Goal: Find specific page/section: Find specific page/section

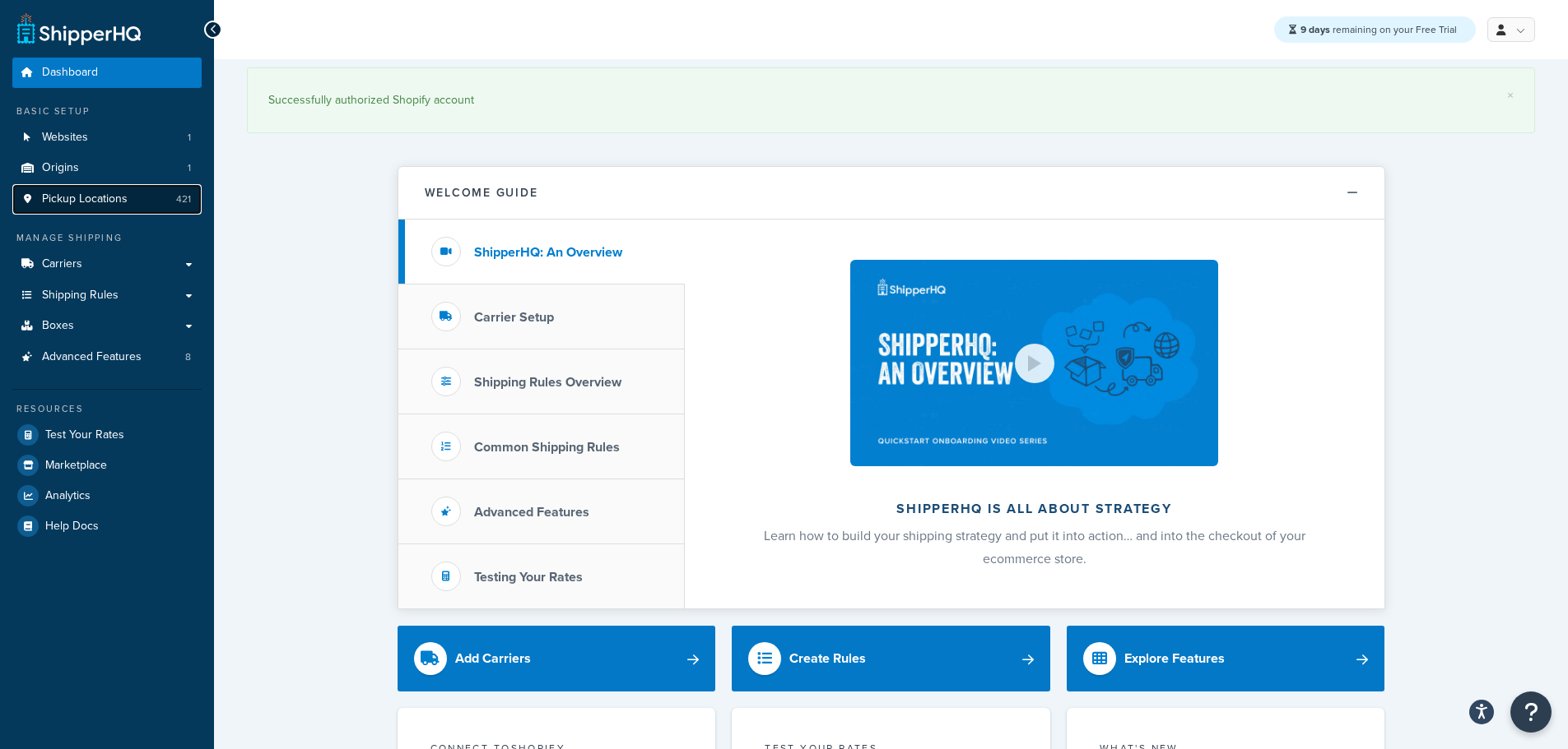
click at [145, 204] on link "Pickup Locations 421" at bounding box center [107, 199] width 189 height 31
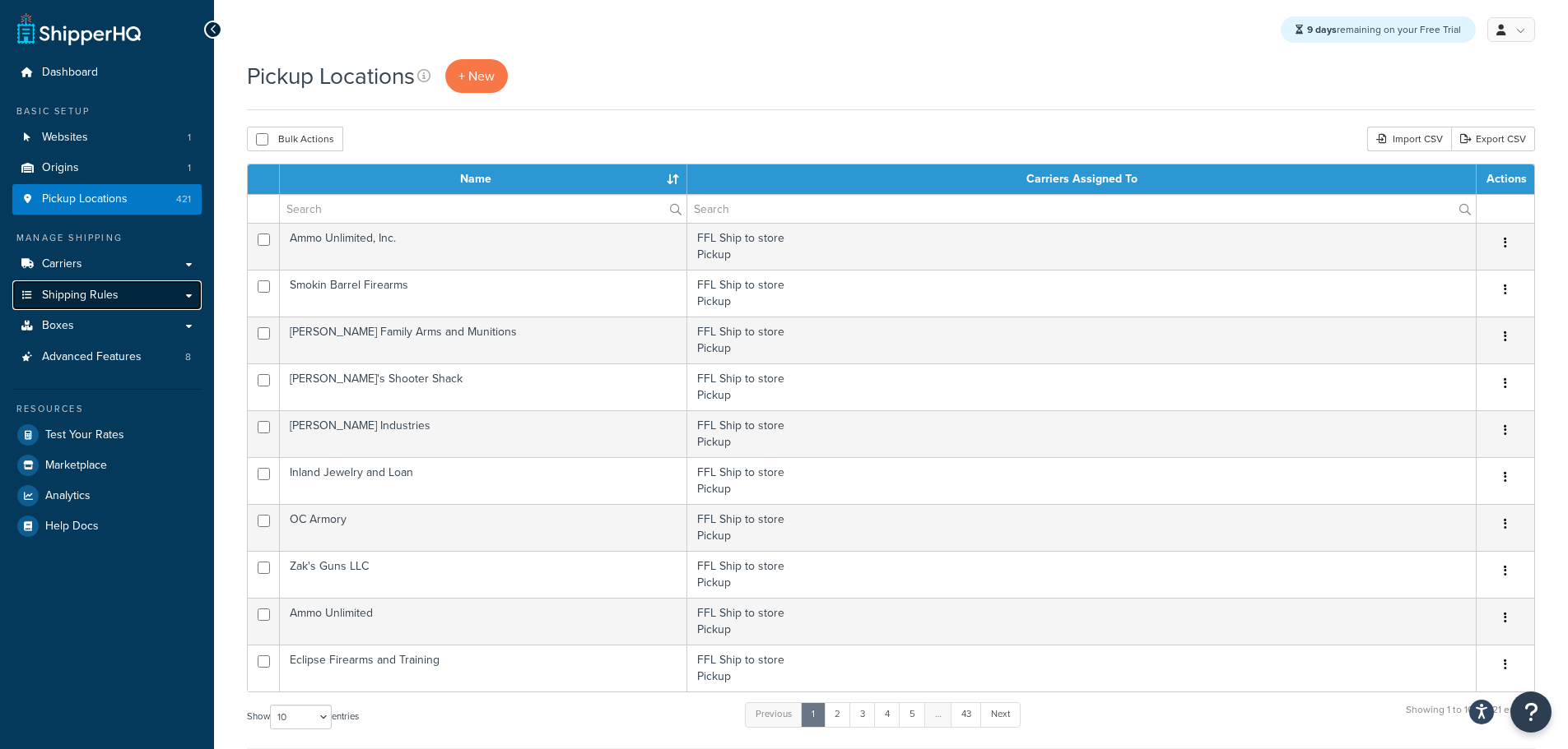
click at [137, 297] on link "Shipping Rules" at bounding box center [107, 296] width 189 height 31
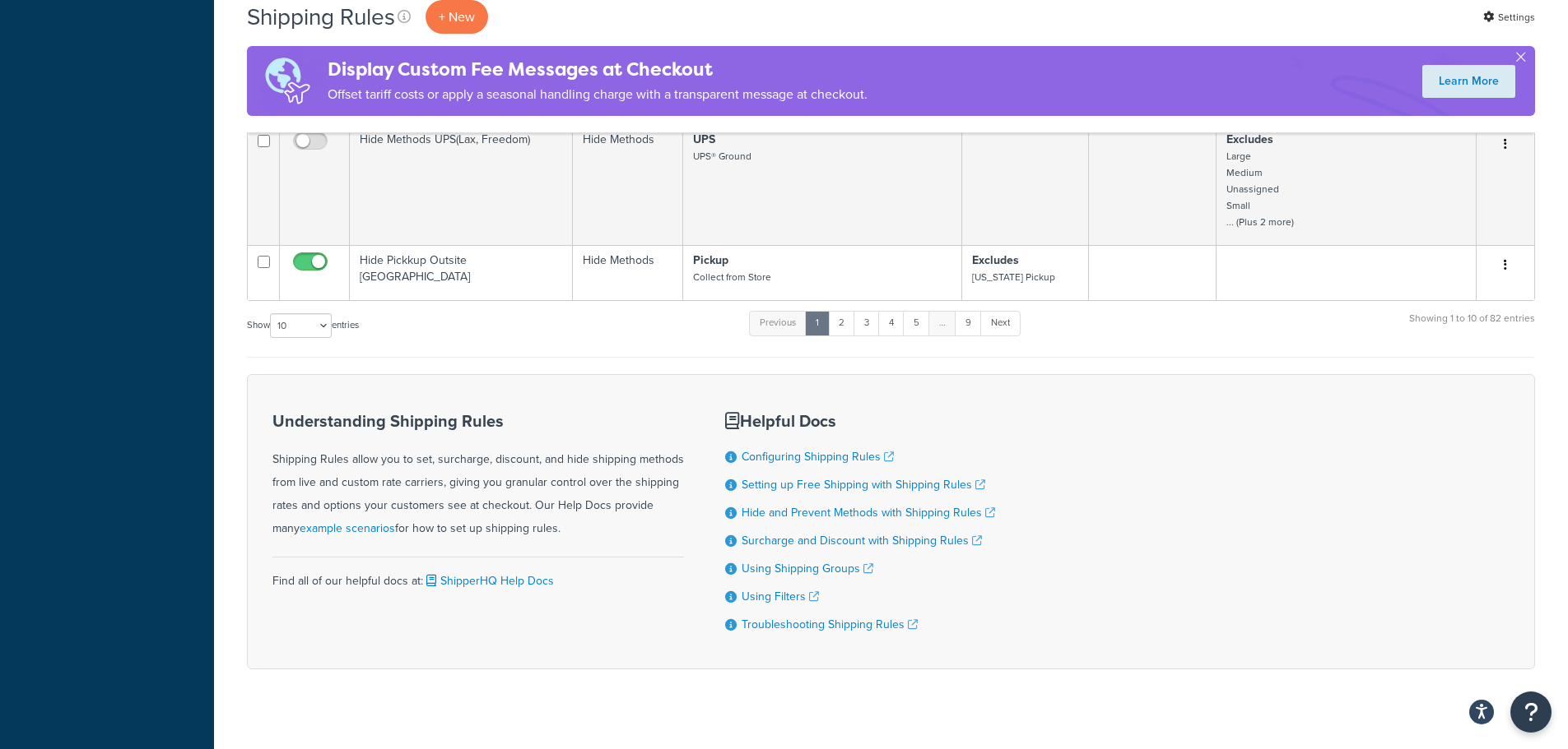
scroll to position [1057, 0]
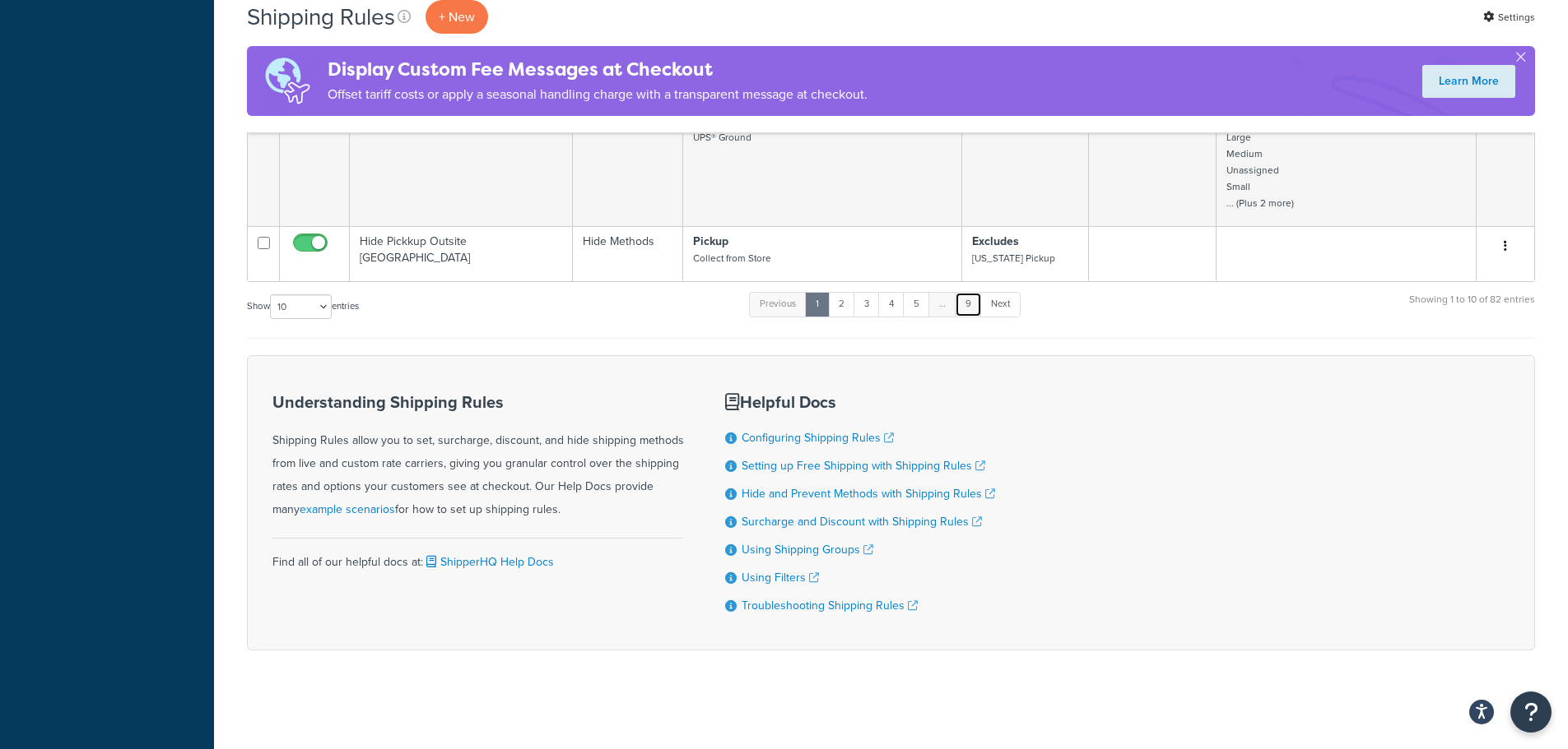
click at [969, 298] on link "9" at bounding box center [968, 304] width 28 height 25
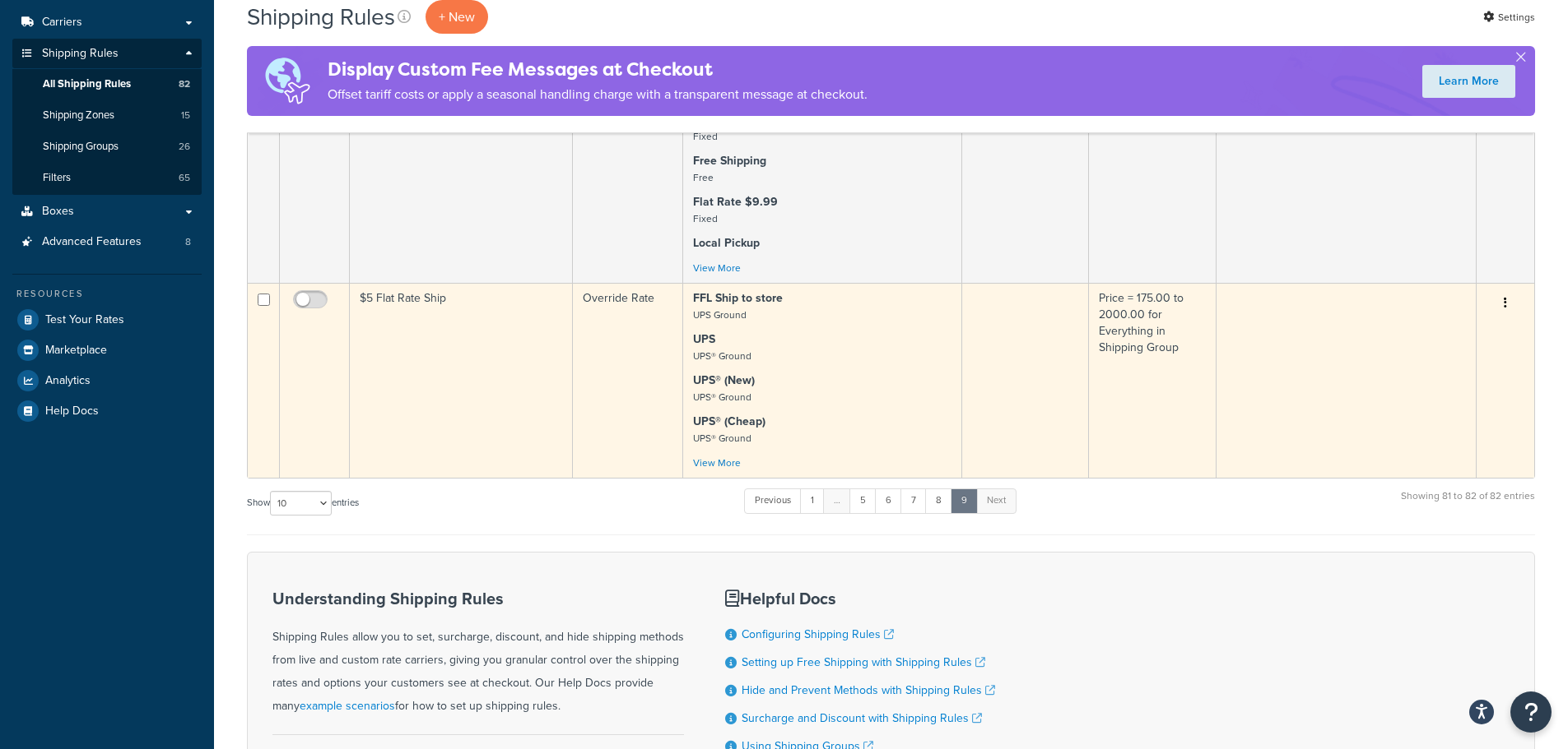
scroll to position [246, 0]
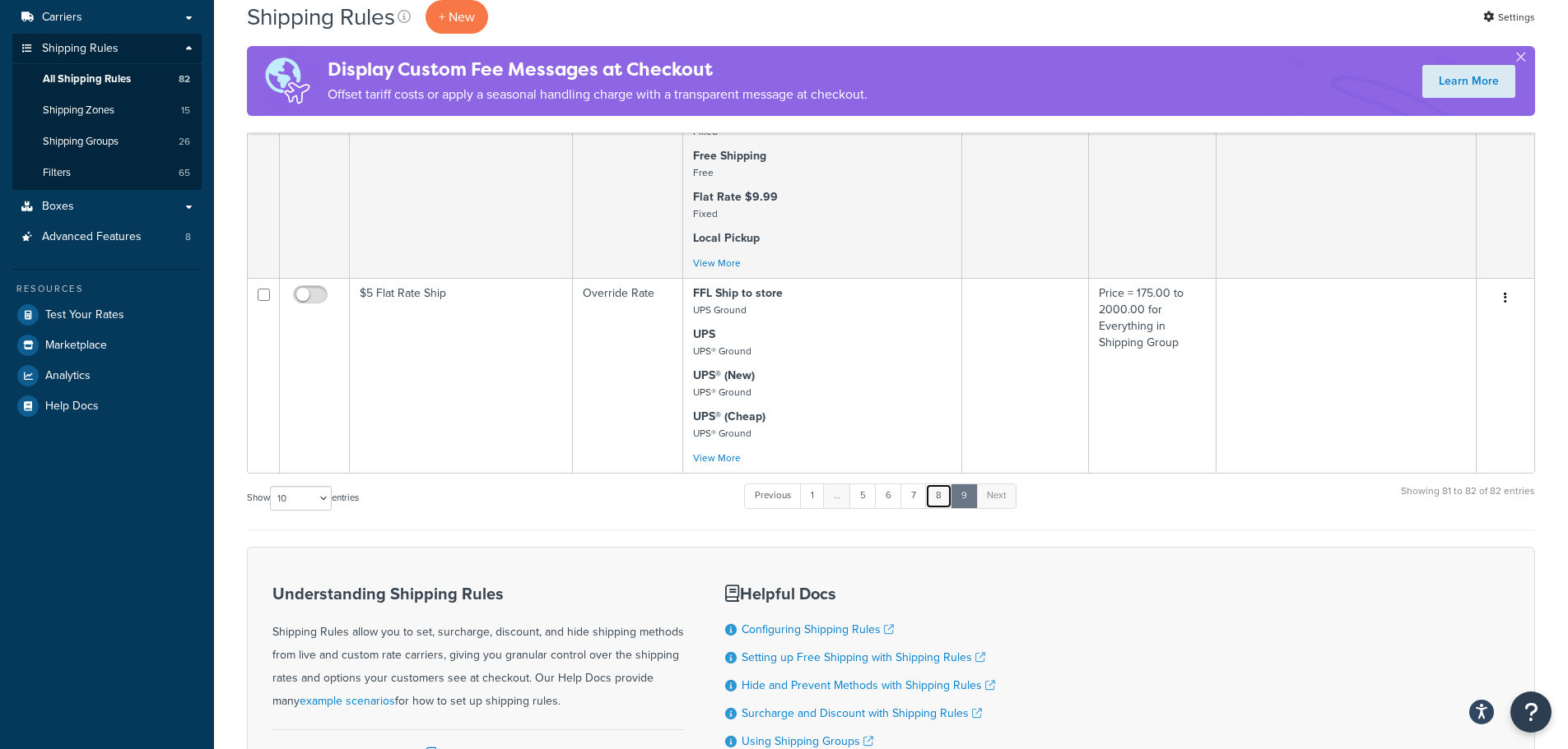
click at [951, 498] on link "8" at bounding box center [939, 496] width 28 height 25
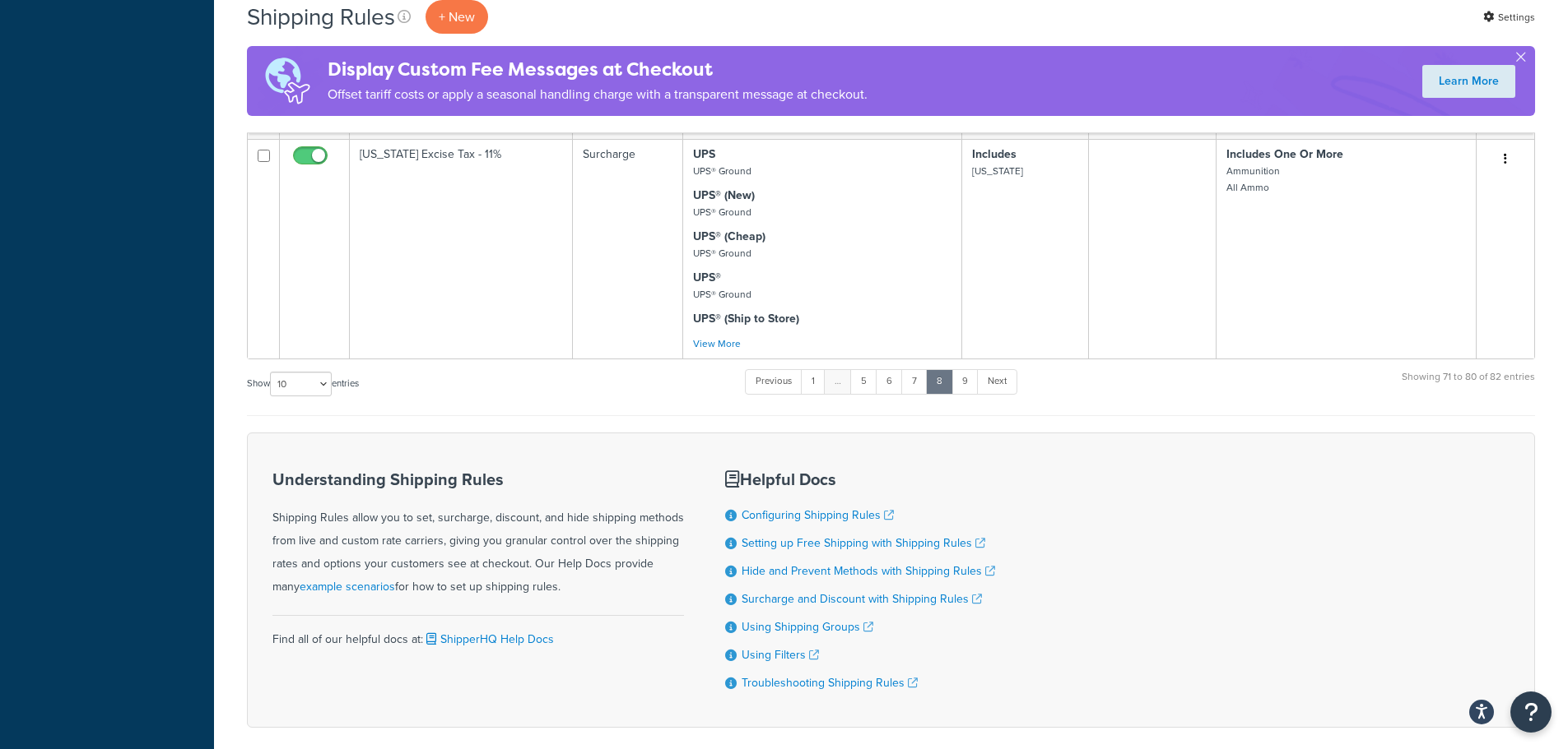
scroll to position [1728, 0]
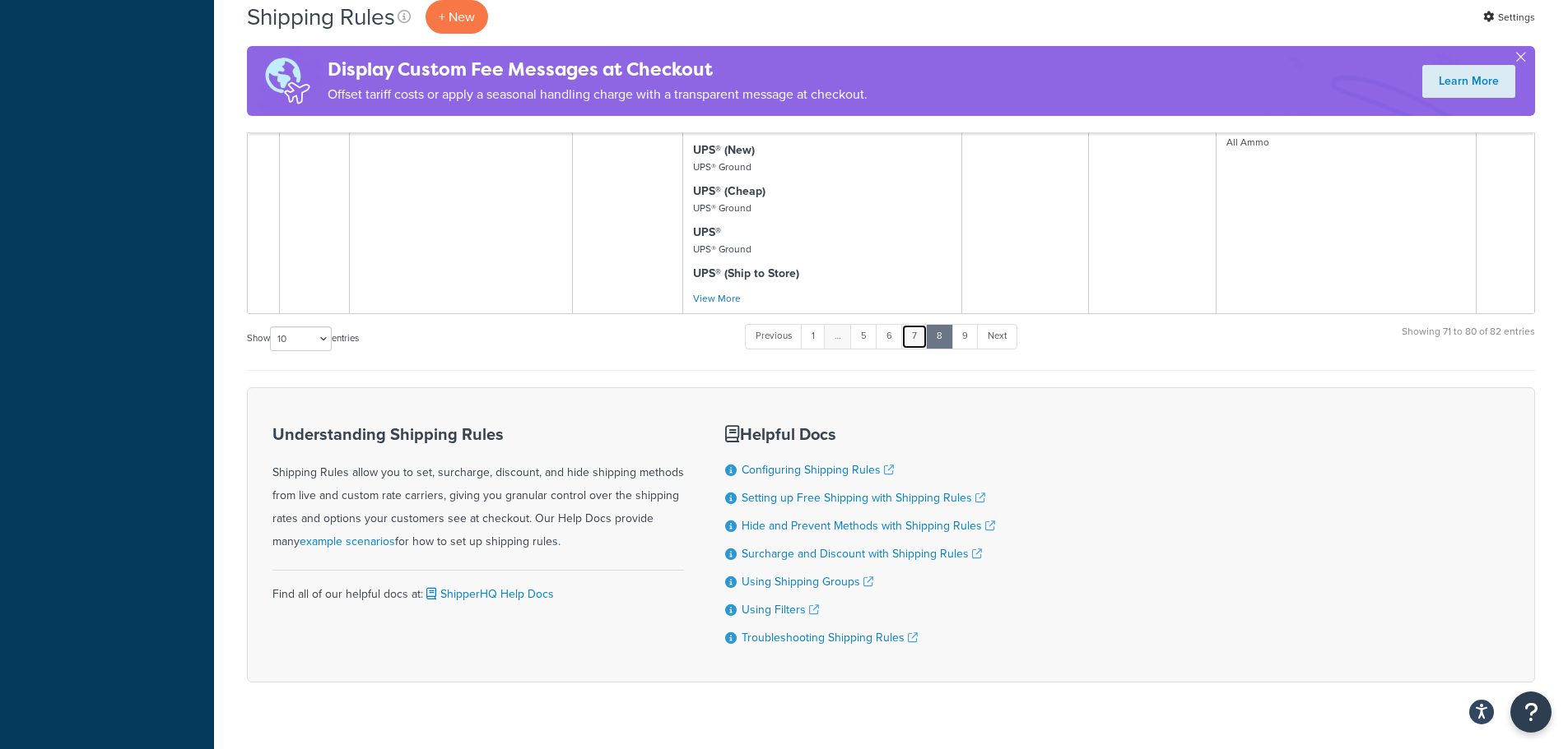
click at [914, 339] on link "7" at bounding box center [914, 336] width 27 height 25
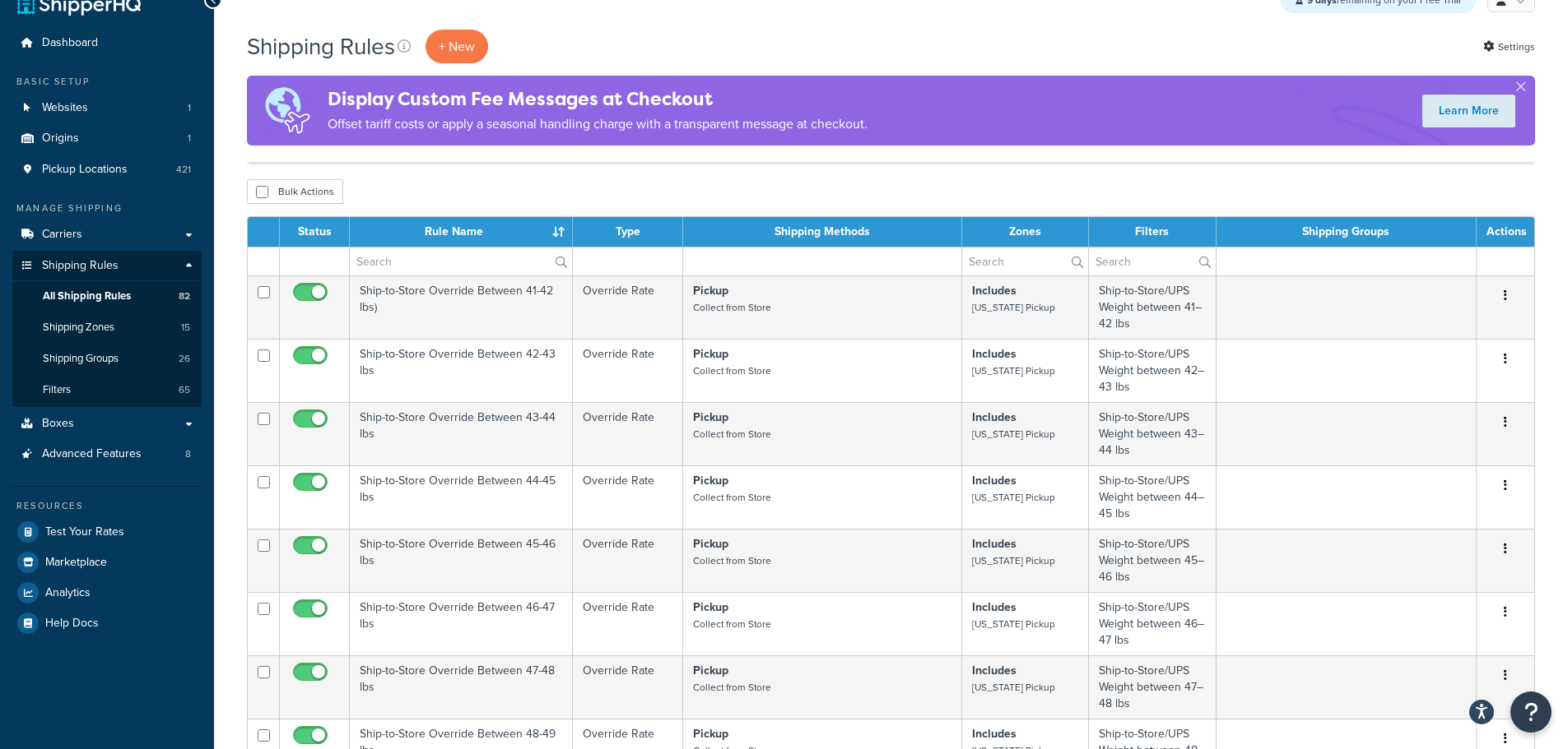
scroll to position [0, 0]
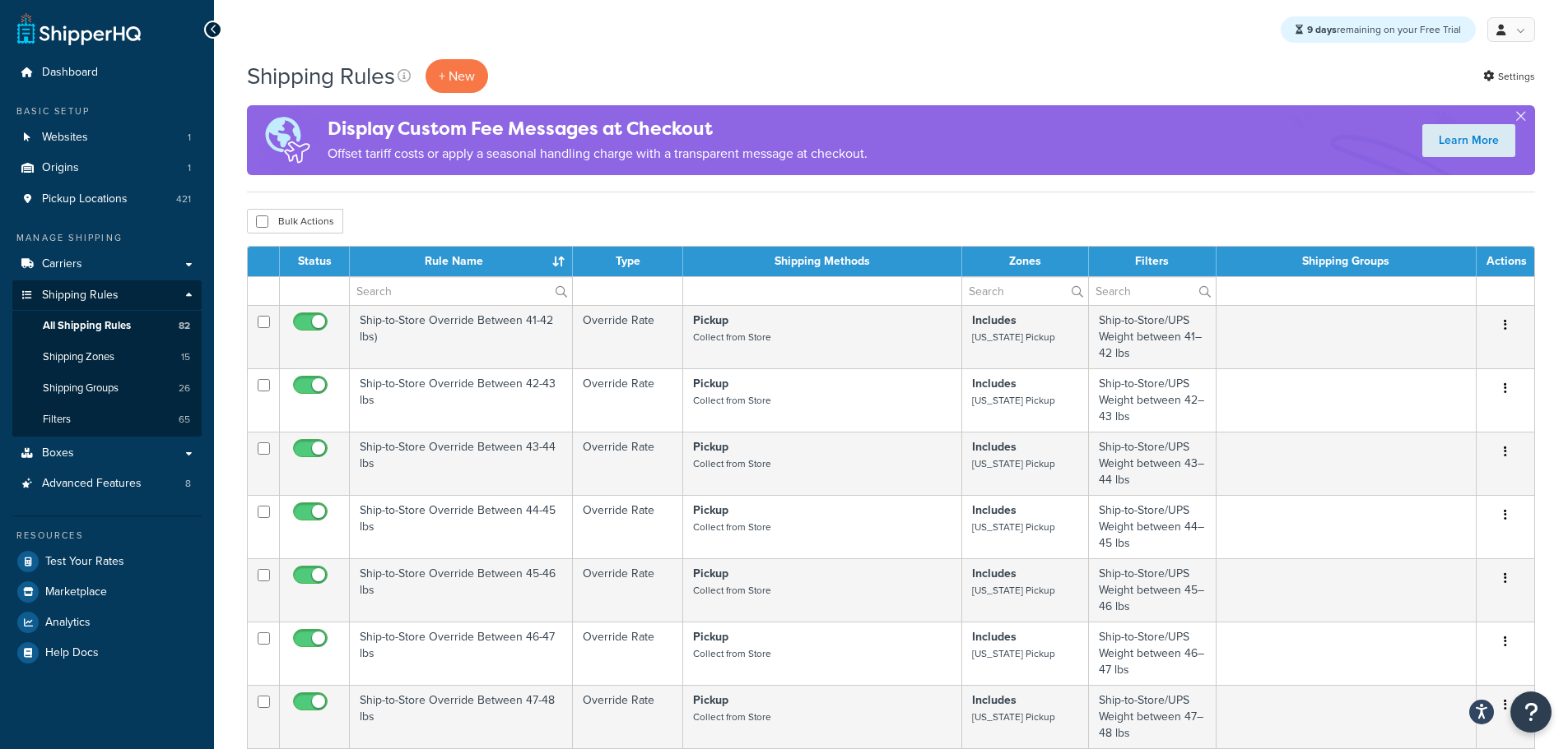
click at [560, 297] on label at bounding box center [461, 291] width 222 height 28
click at [560, 297] on input "text" at bounding box center [461, 291] width 222 height 28
click at [450, 287] on input "text" at bounding box center [461, 291] width 222 height 28
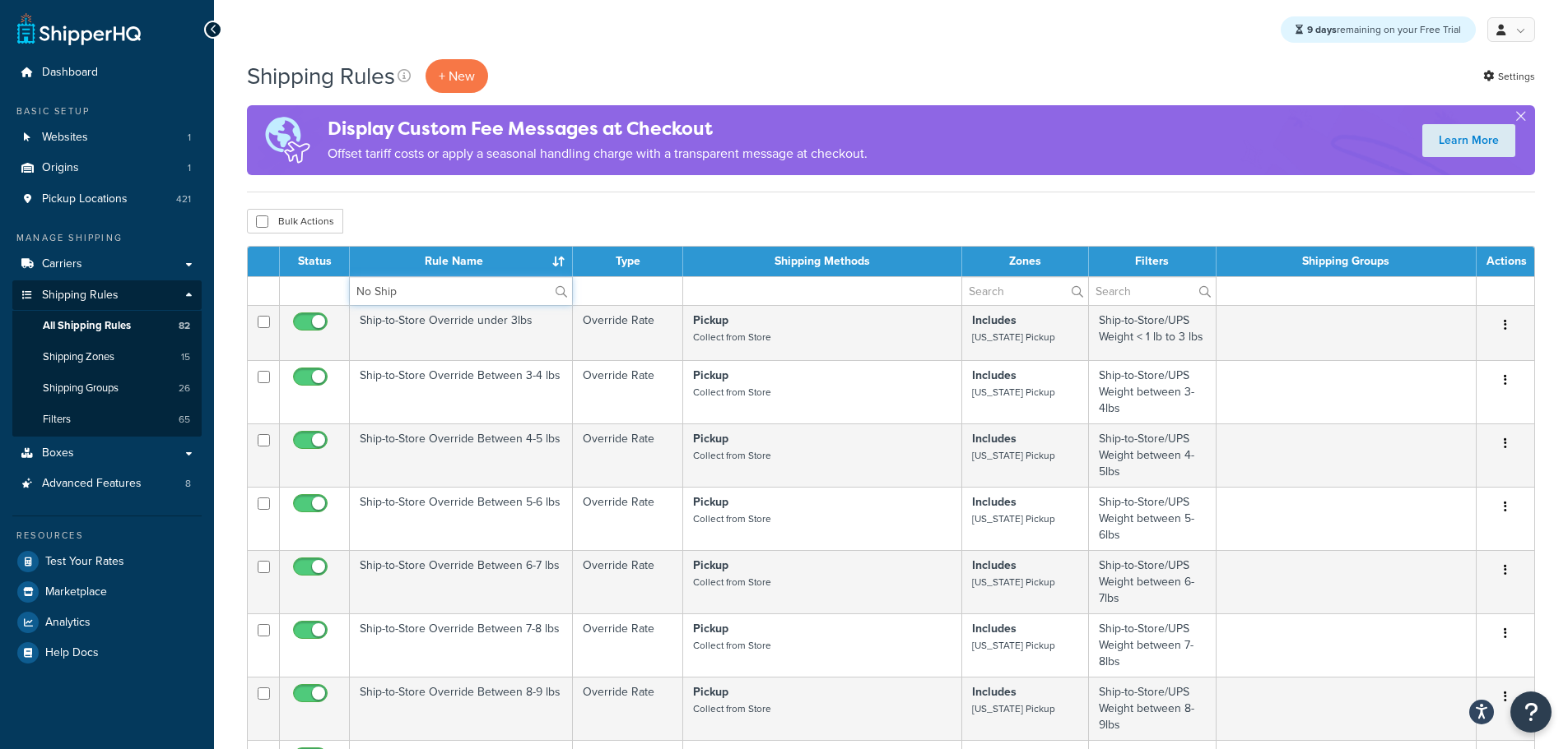
click at [456, 288] on input "No Ship" at bounding box center [461, 291] width 222 height 28
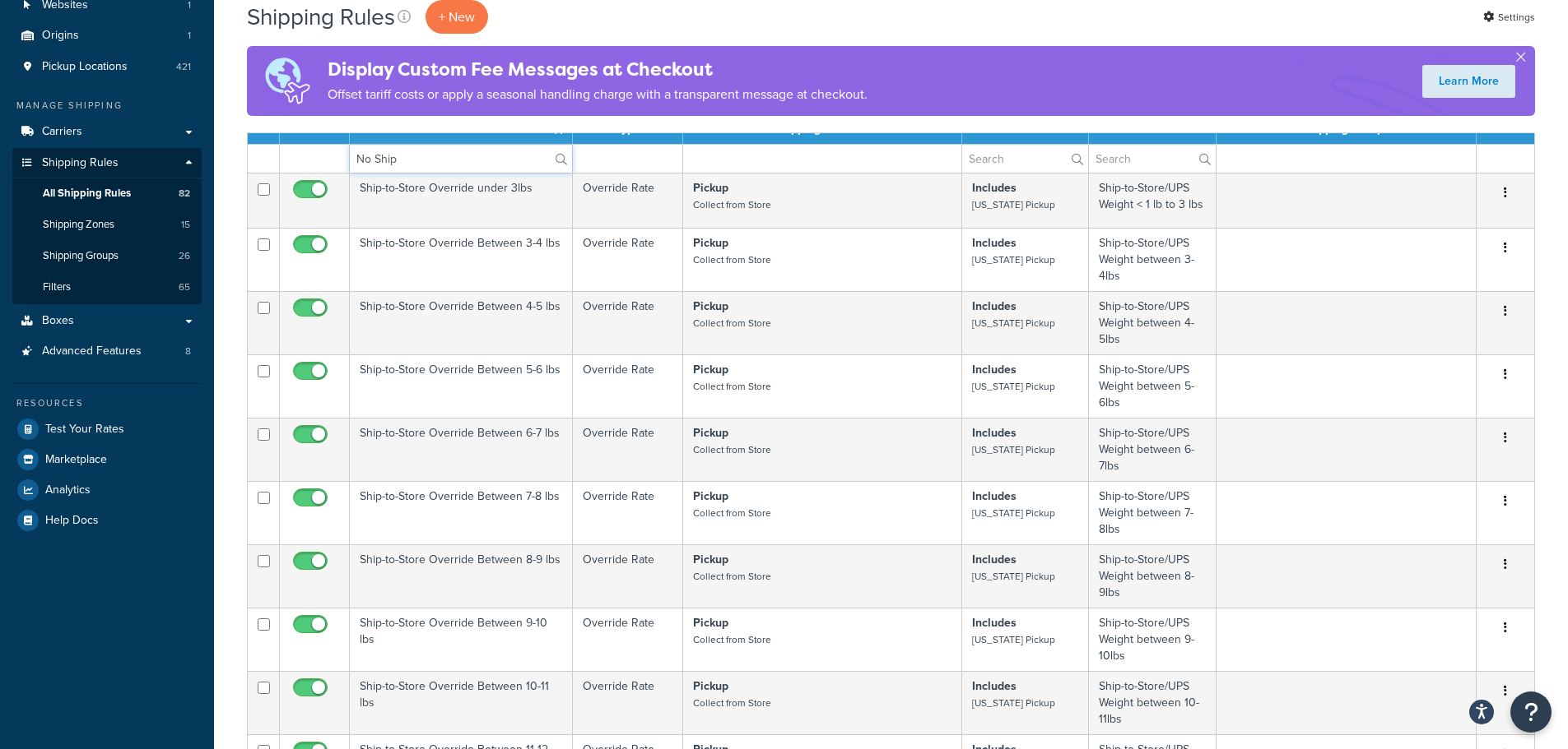
scroll to position [411, 0]
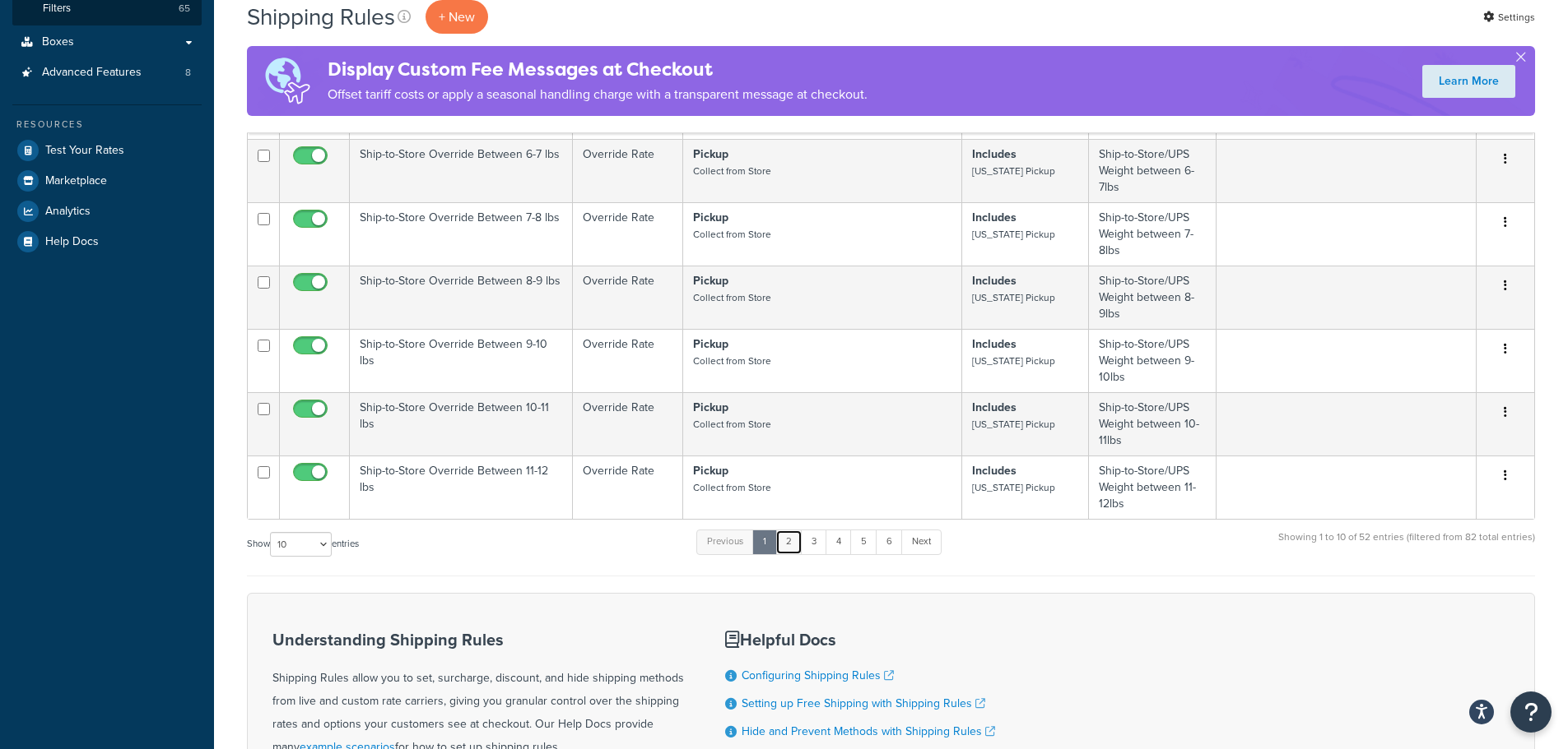
click at [794, 546] on link "2" at bounding box center [789, 541] width 28 height 25
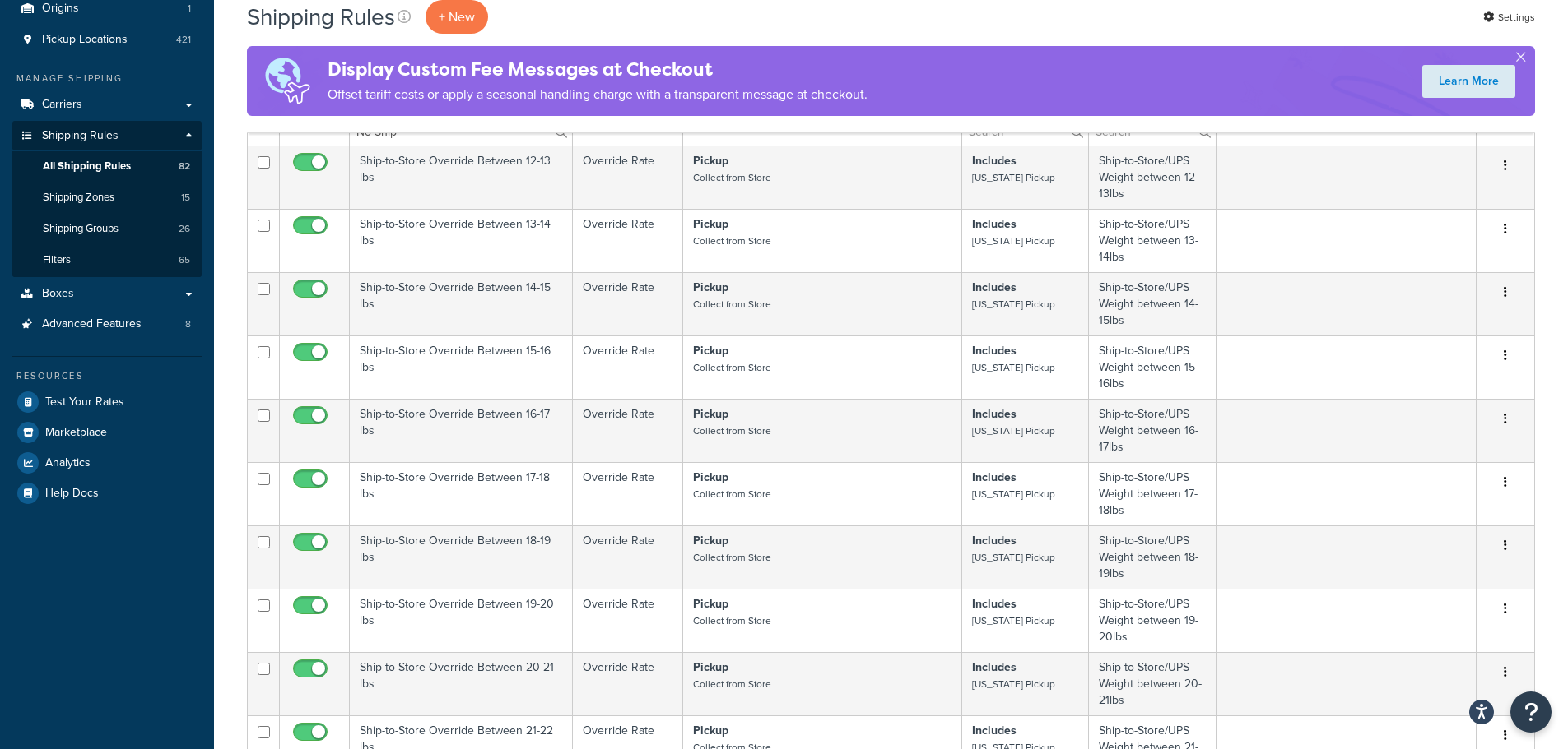
scroll to position [0, 0]
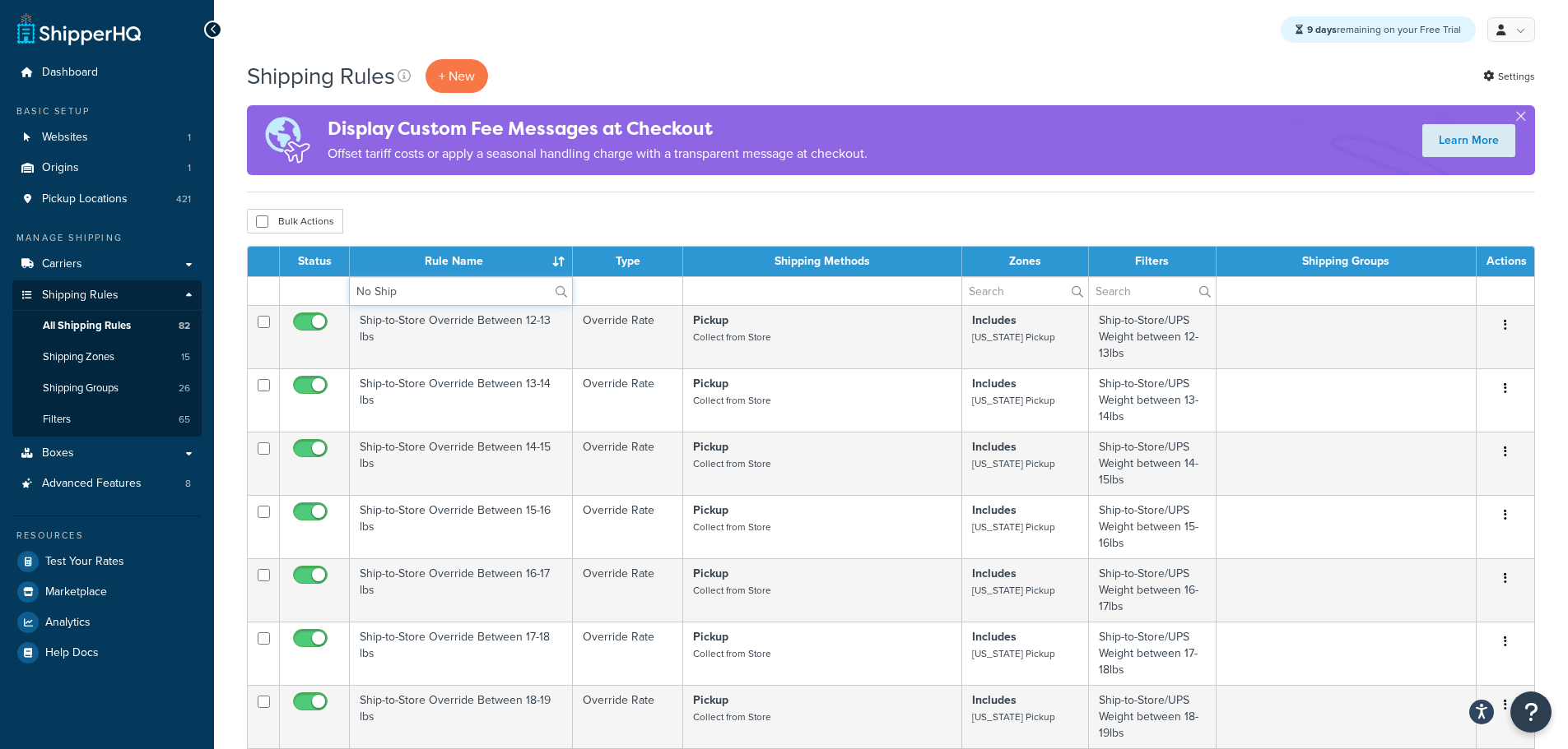
click at [435, 291] on input "No Ship" at bounding box center [461, 291] width 222 height 28
type input "N"
type input "Cali"
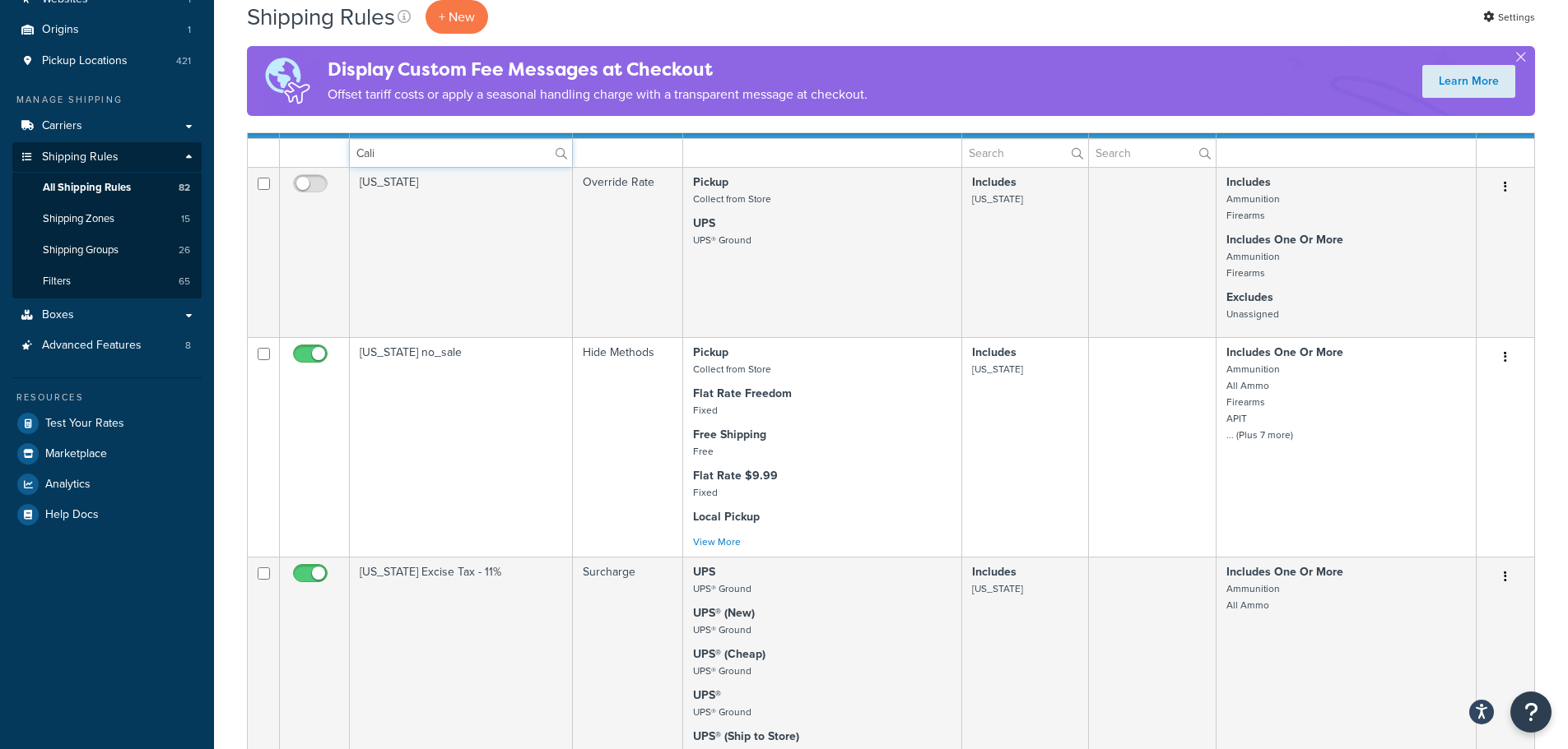
scroll to position [82, 0]
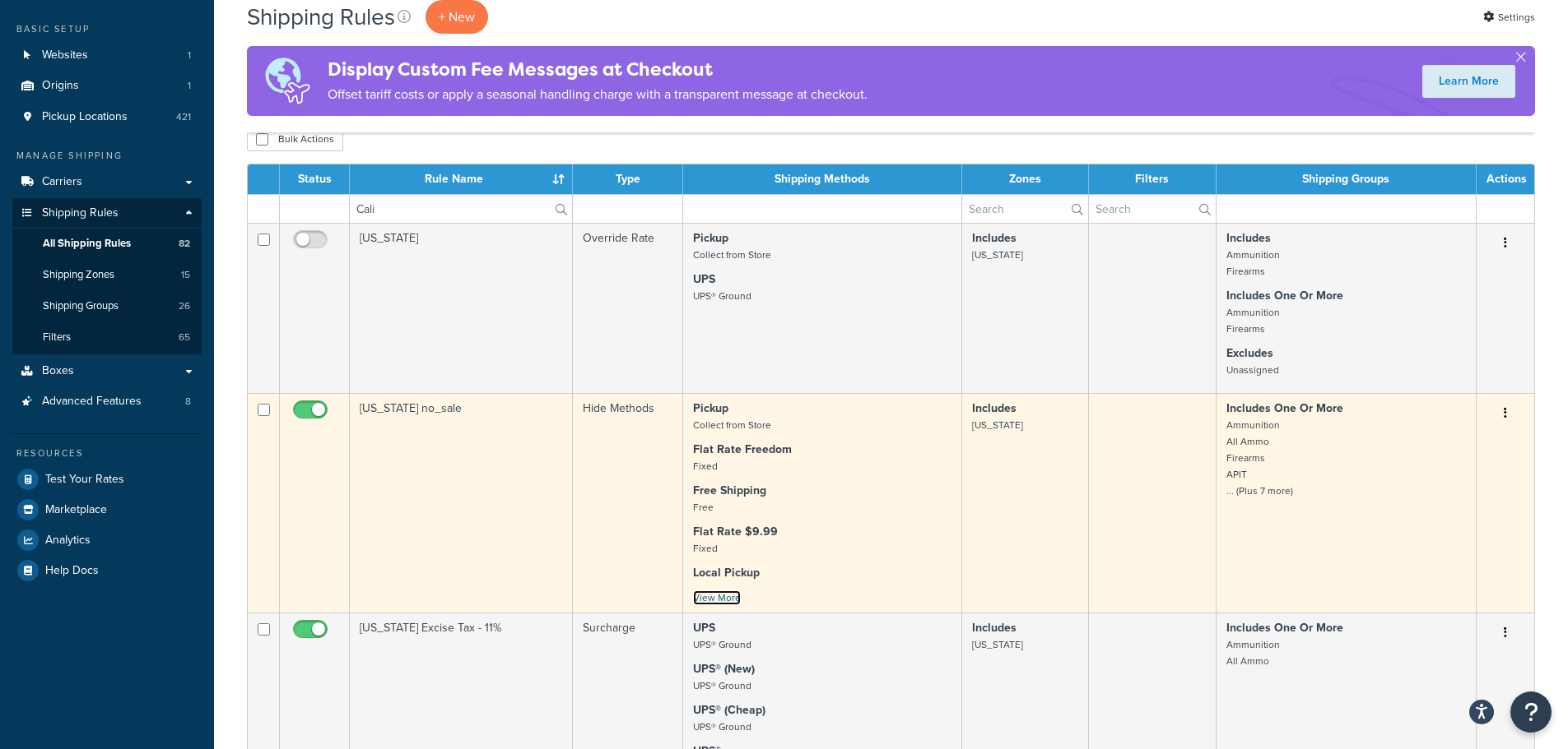
click at [721, 595] on link "View More" at bounding box center [717, 597] width 47 height 15
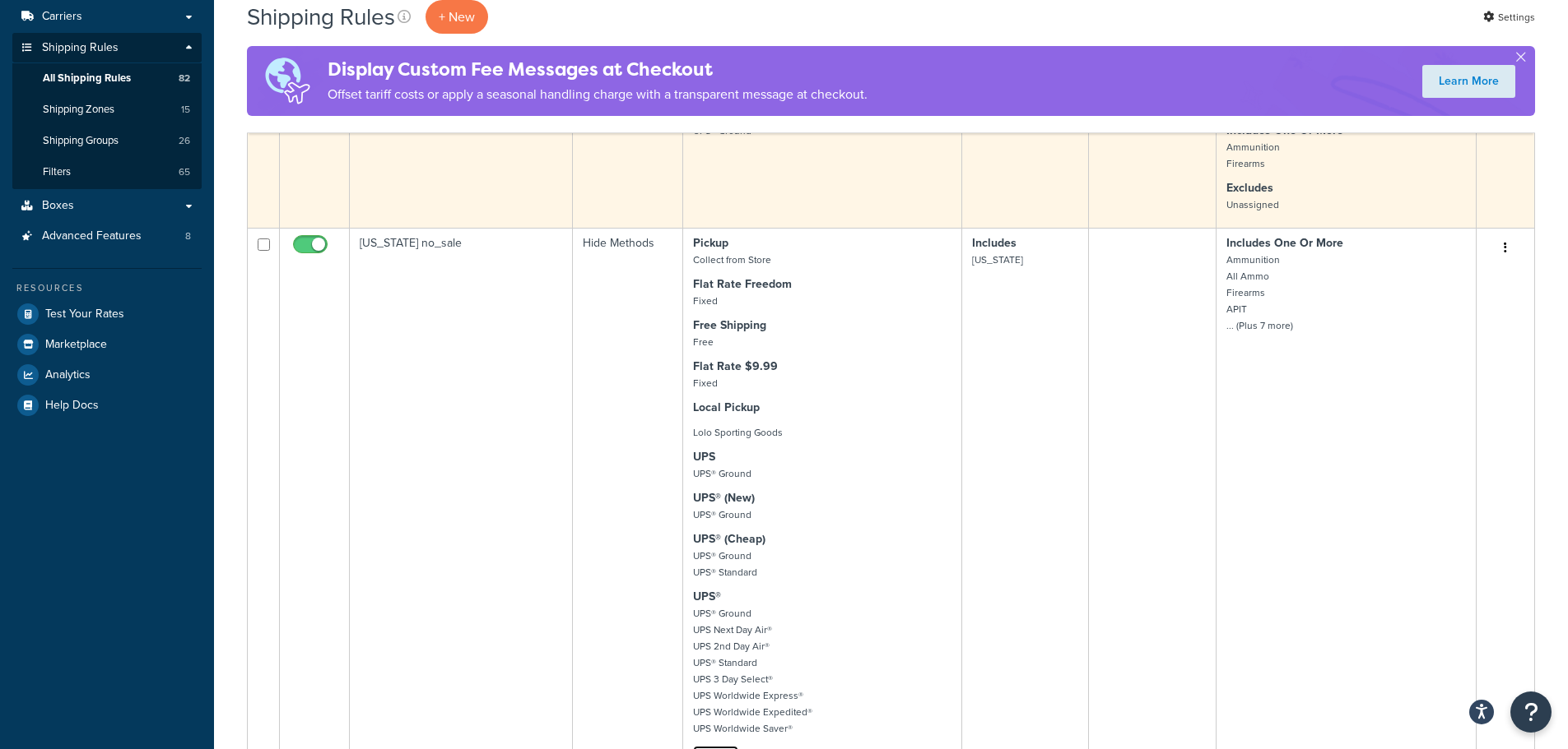
scroll to position [246, 0]
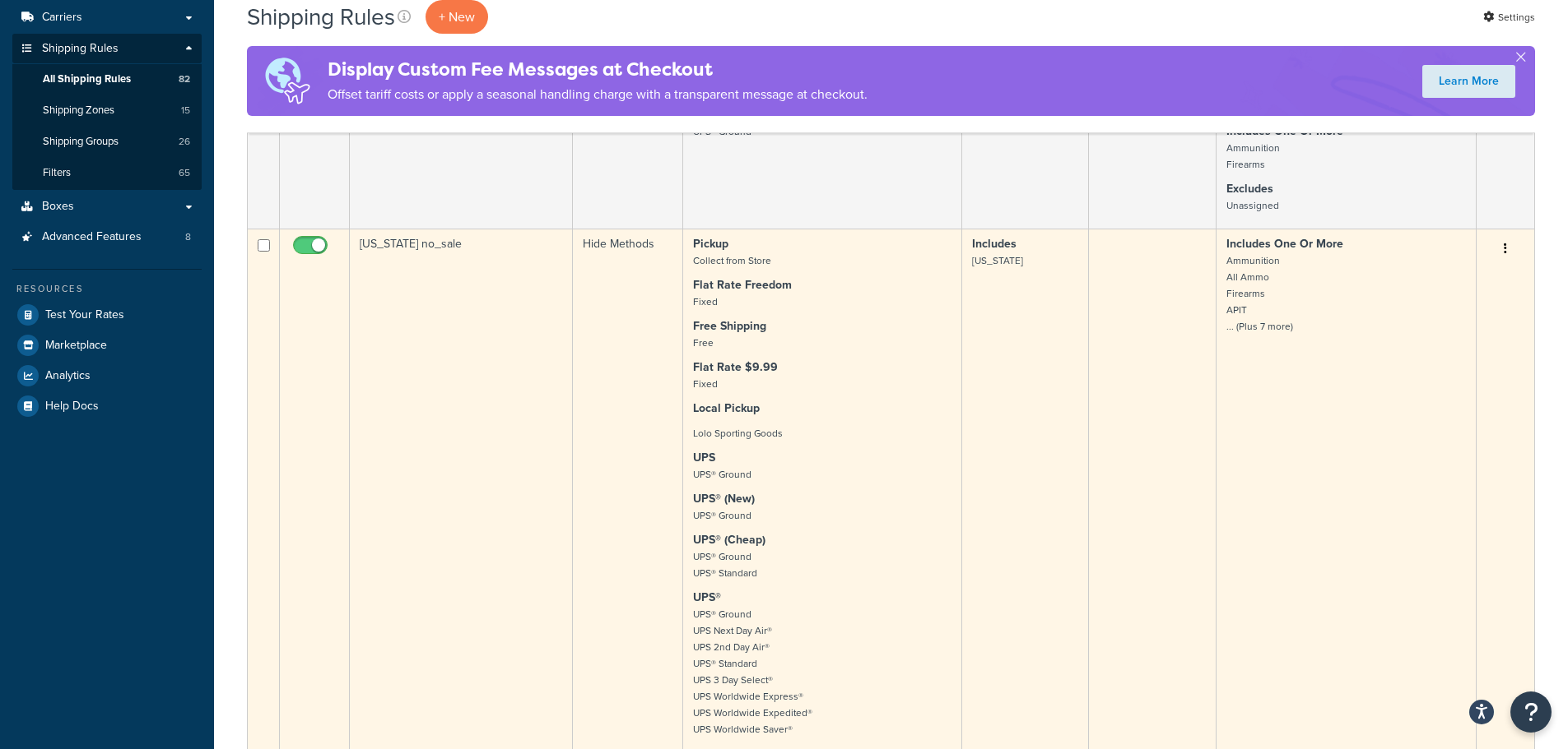
click at [1256, 330] on small "Ammunition All Ammo Firearms APIT ... (Plus 7 more)" at bounding box center [1260, 294] width 67 height 81
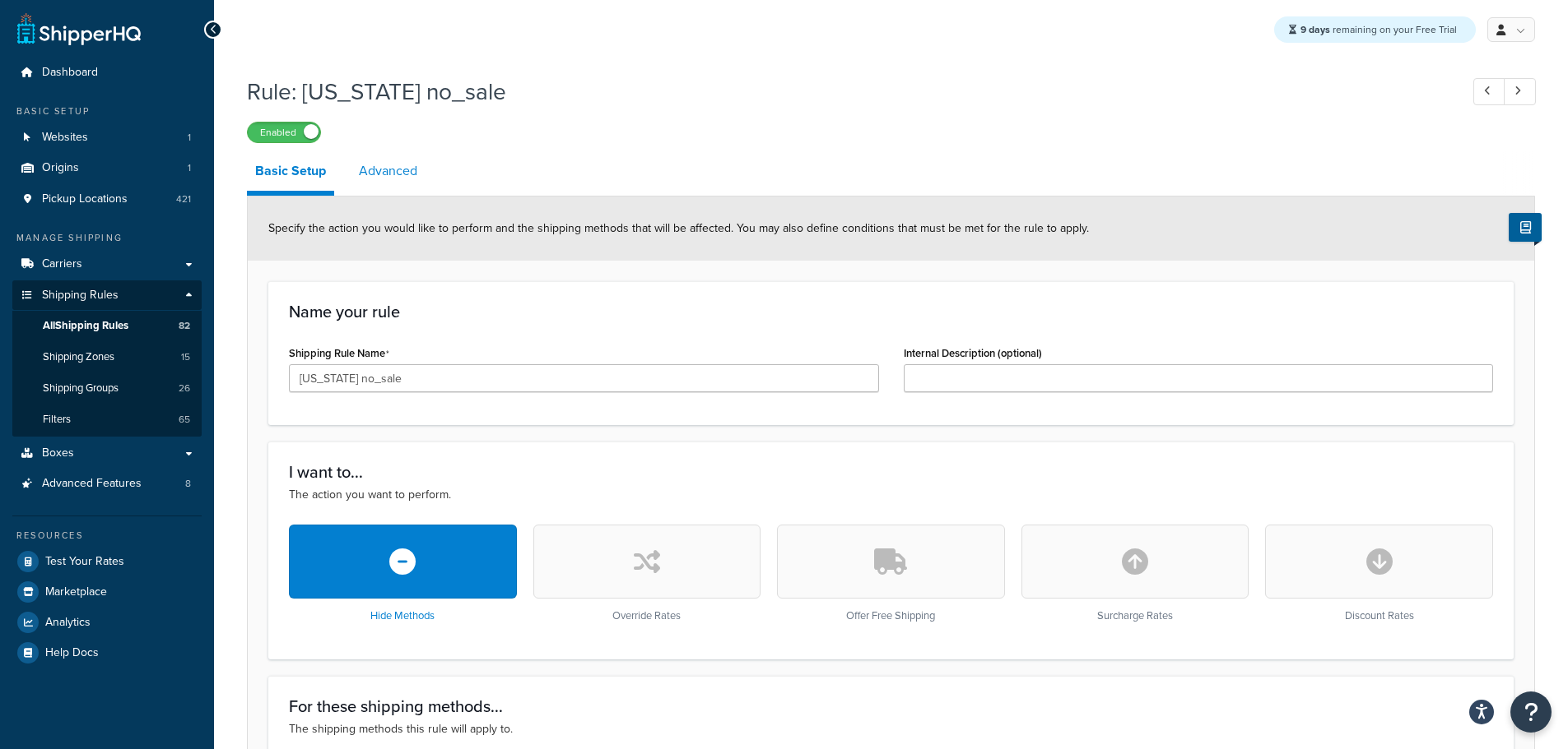
click at [392, 162] on link "Advanced" at bounding box center [389, 171] width 75 height 39
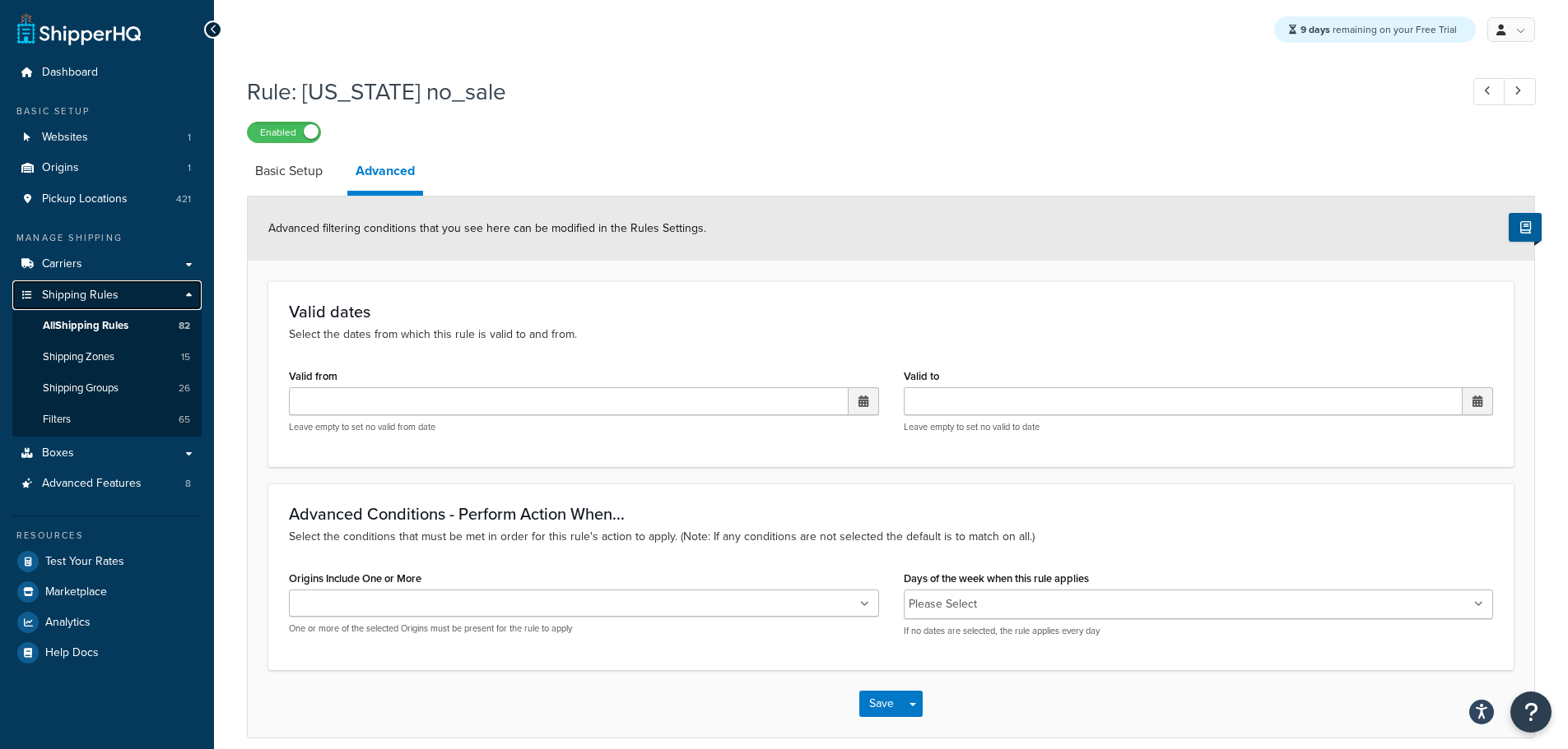
click at [129, 294] on link "Shipping Rules" at bounding box center [107, 296] width 189 height 31
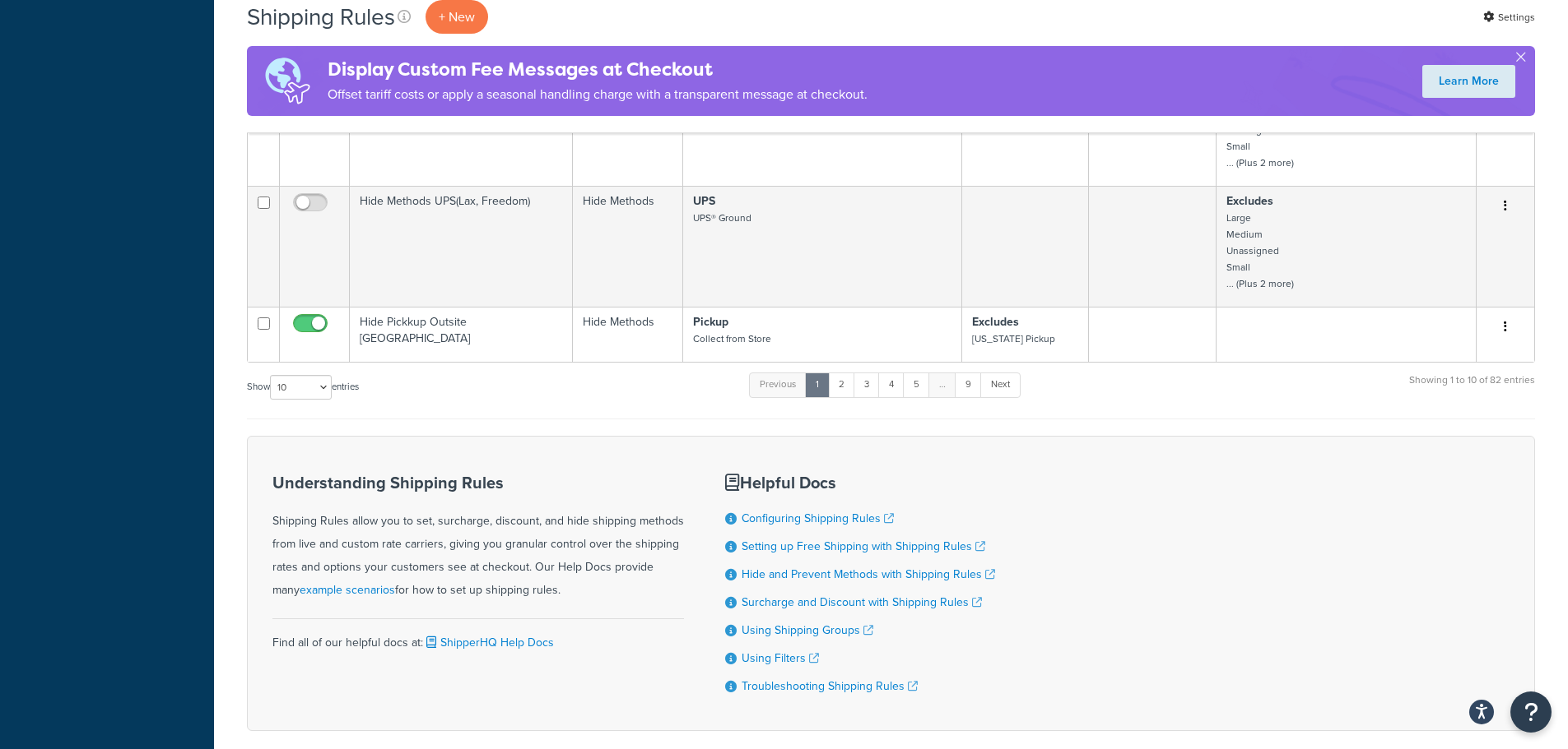
scroll to position [728, 0]
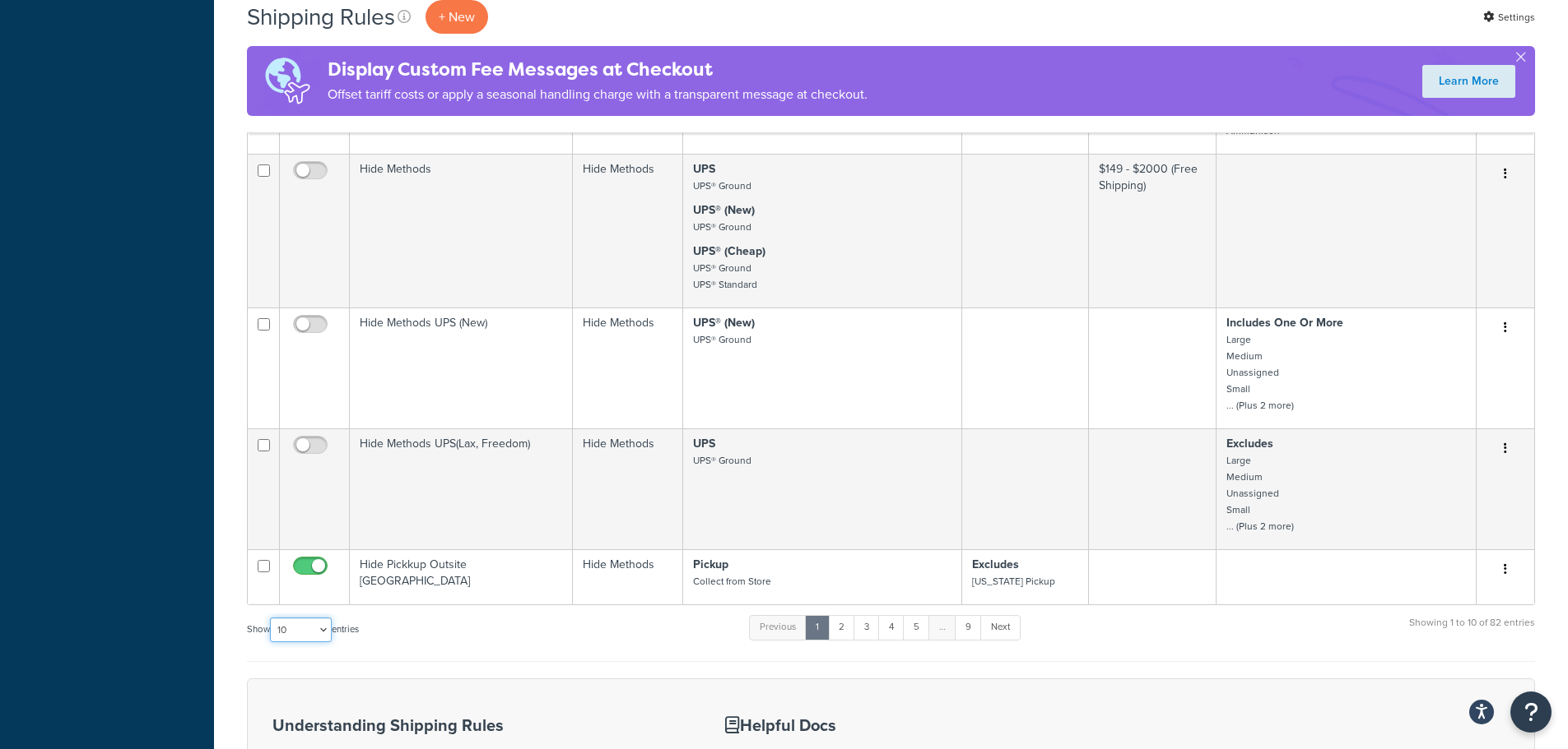
click at [329, 634] on select "10 15 25 50 100 1000" at bounding box center [301, 630] width 62 height 25
select select "1000"
click at [271, 619] on select "10 15 25 50 100 1000" at bounding box center [301, 630] width 62 height 25
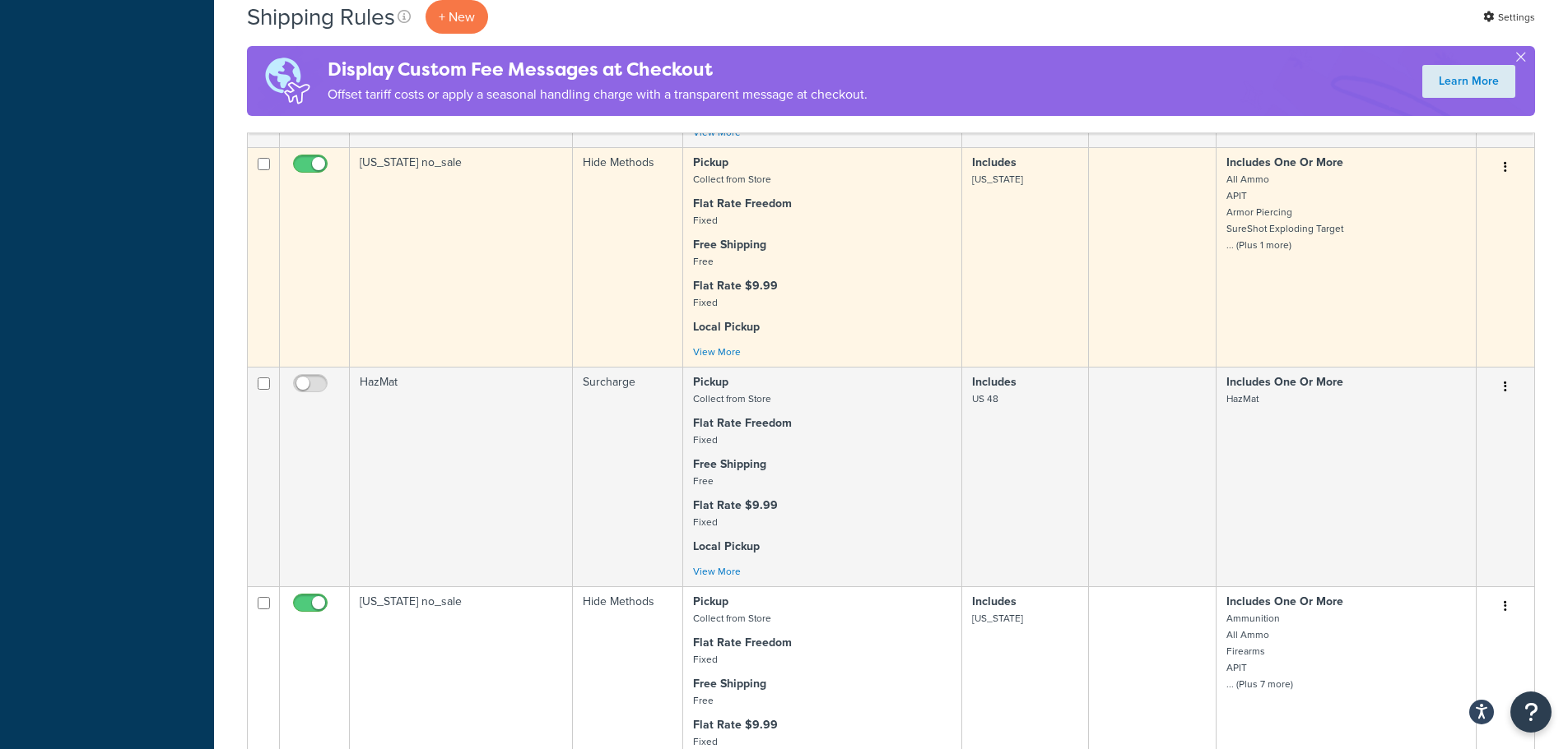
scroll to position [1469, 0]
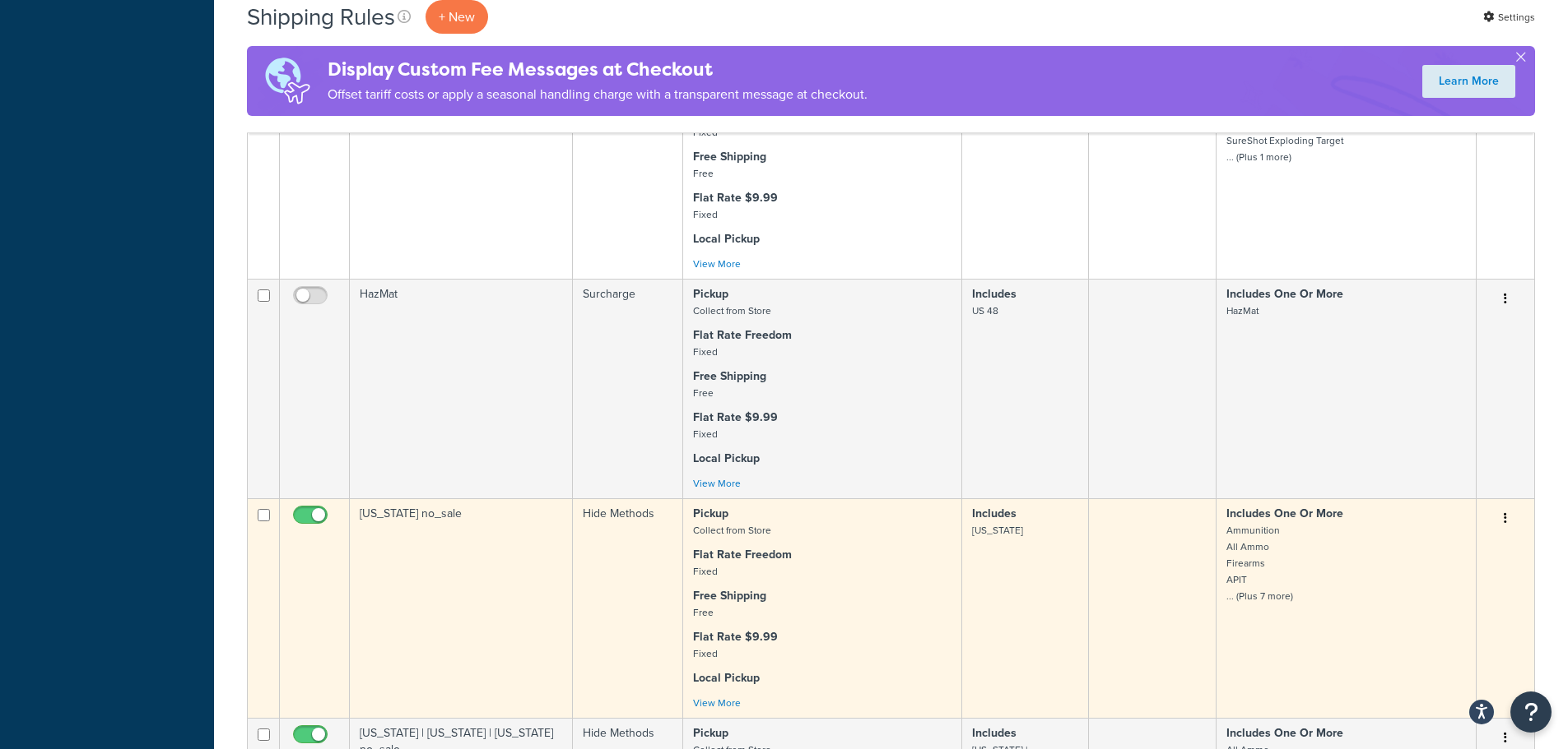
click at [739, 699] on div "Pickup Collect from Store Flat Rate Freedom Fixed Free Shipping Free Flat Rate …" at bounding box center [822, 608] width 258 height 206
click at [731, 700] on link "View More" at bounding box center [717, 703] width 47 height 15
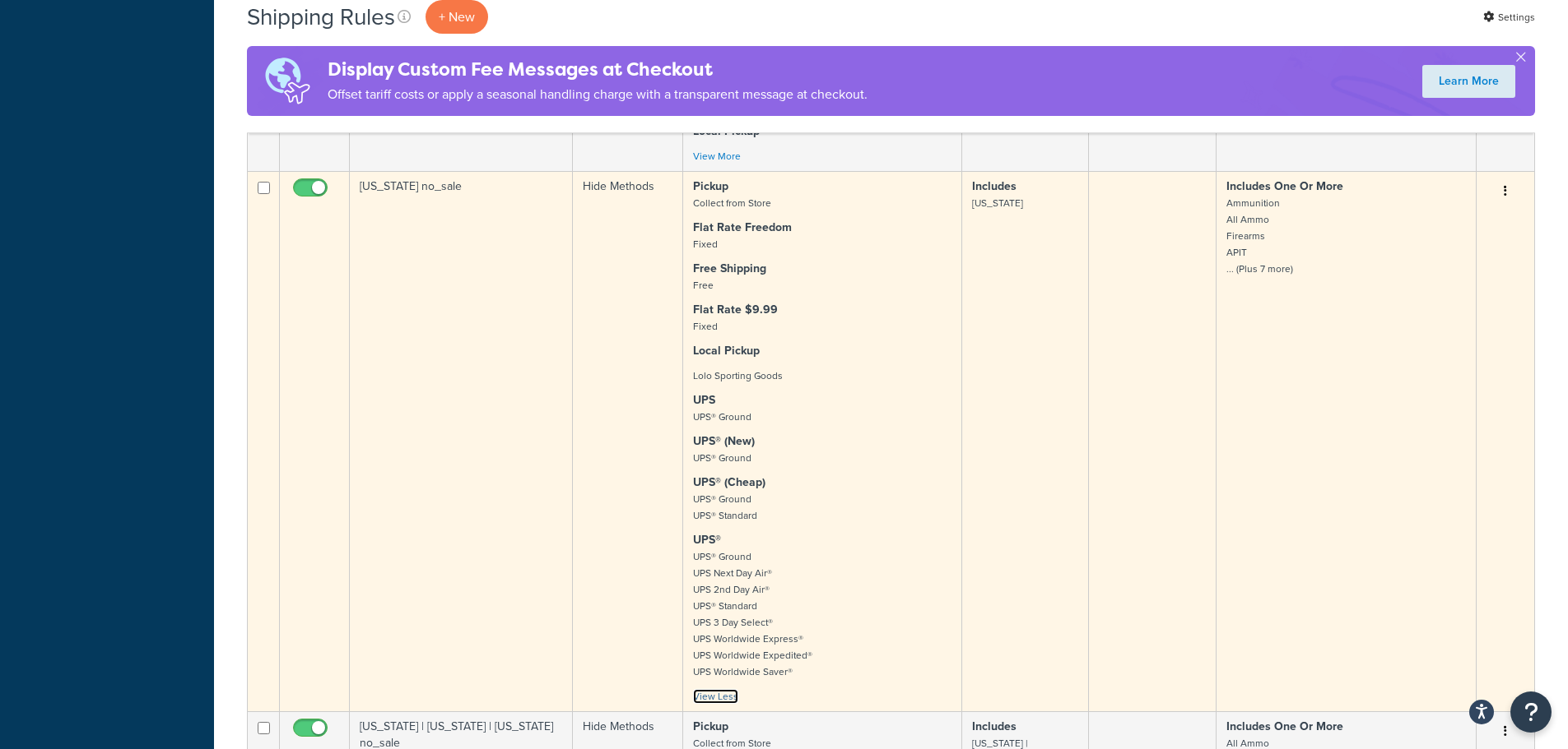
scroll to position [1798, 0]
click at [1514, 185] on button "button" at bounding box center [1505, 189] width 23 height 27
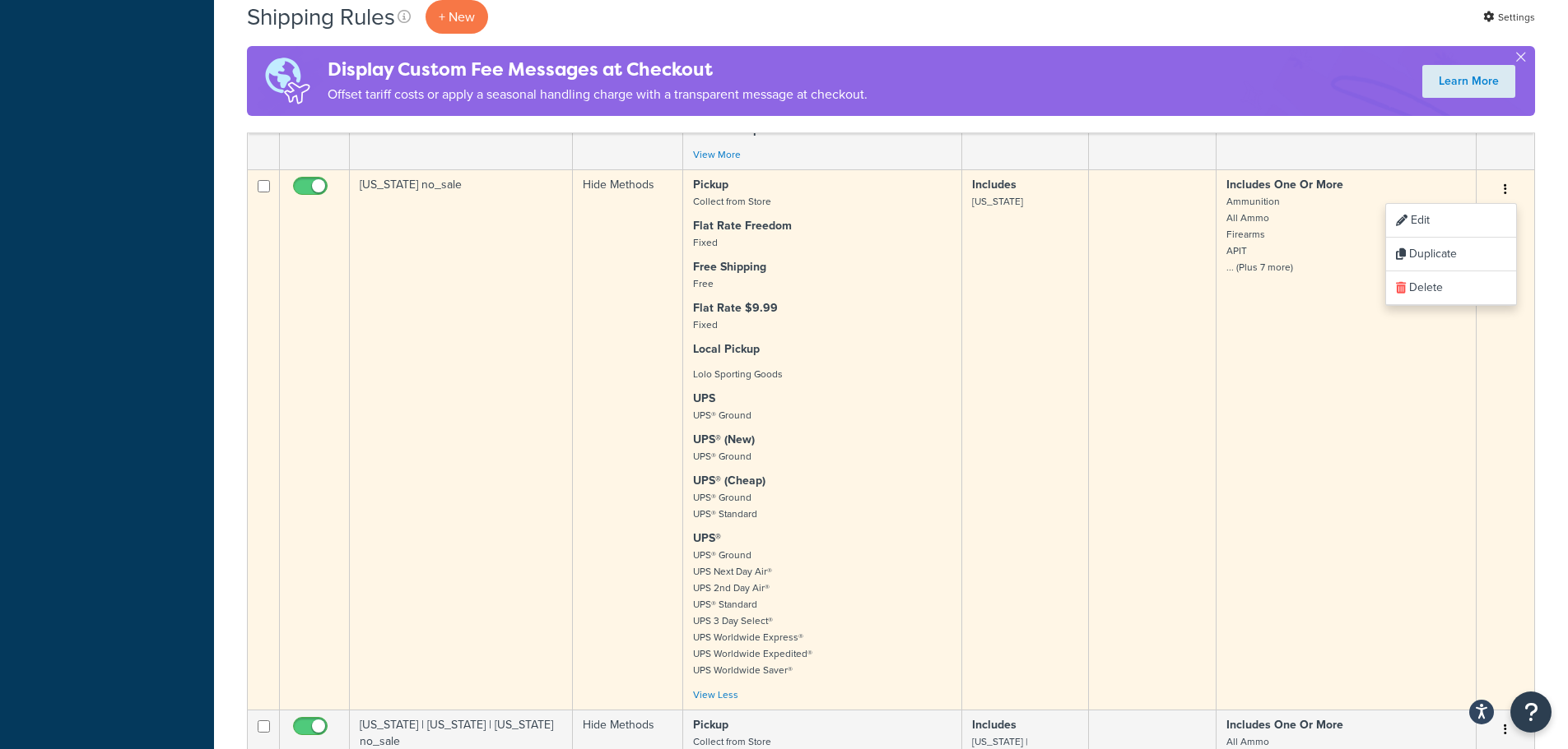
click at [1137, 237] on td at bounding box center [1152, 440] width 127 height 540
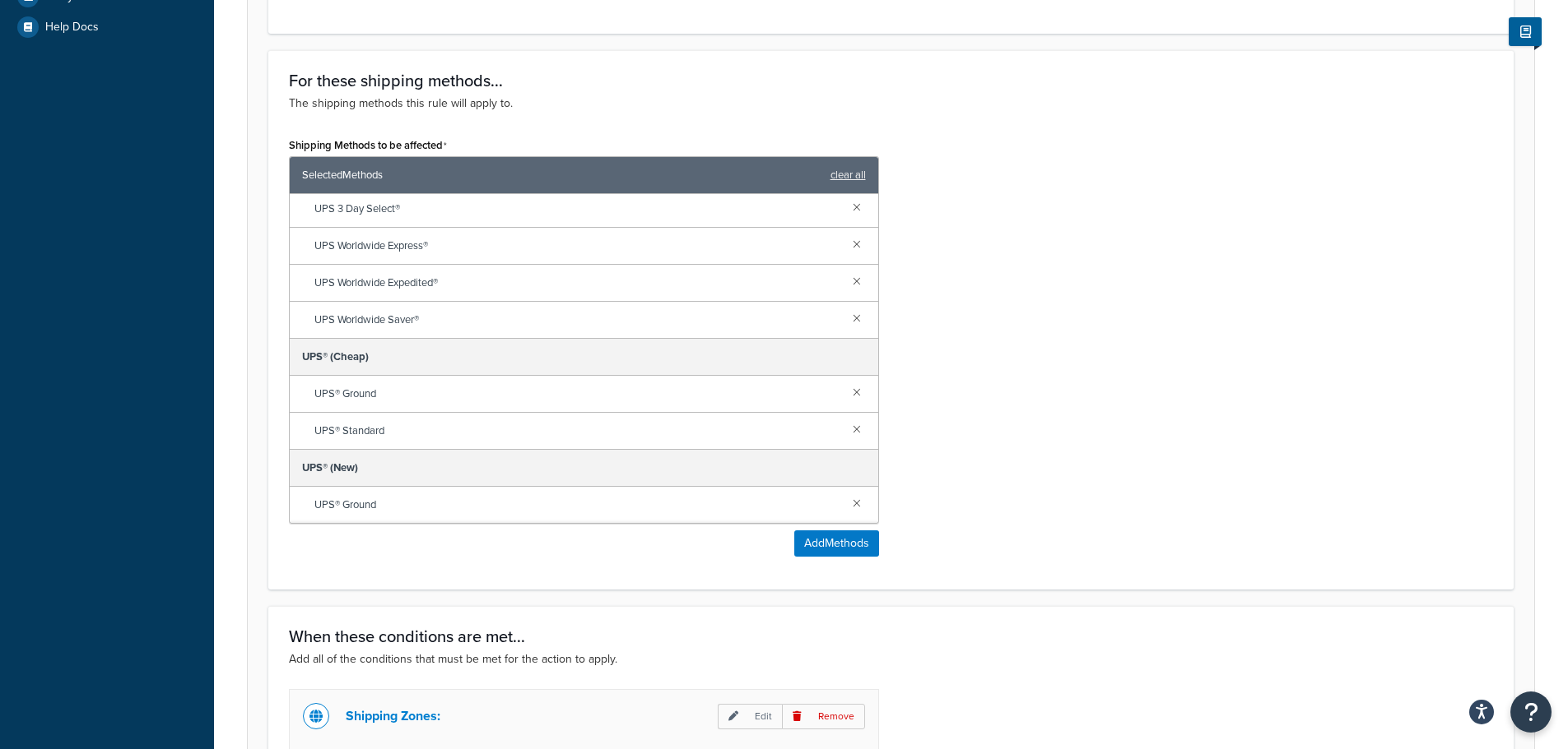
scroll to position [297, 0]
